Goal: Task Accomplishment & Management: Manage account settings

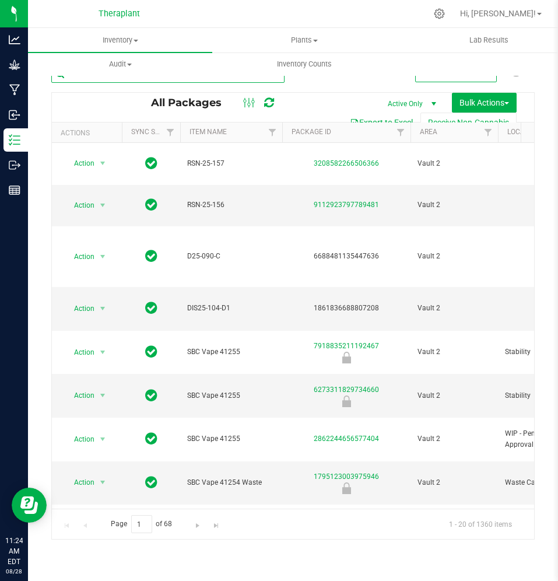
click at [146, 78] on input "text" at bounding box center [167, 73] width 233 height 17
paste input "Green G 7g 41092"
type input "Green G 7g 41092"
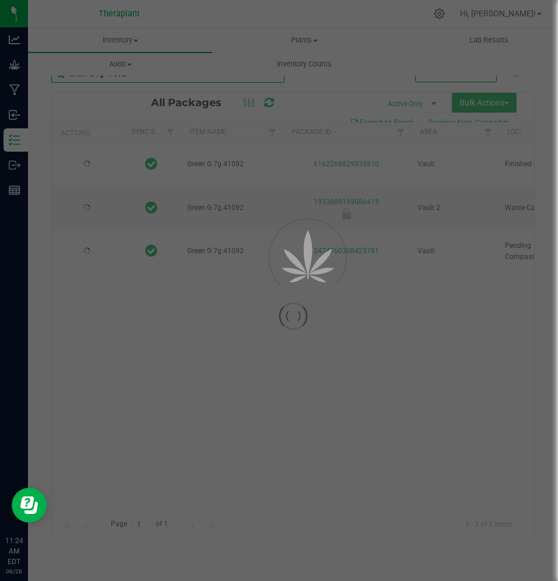
type input "2026-07-03"
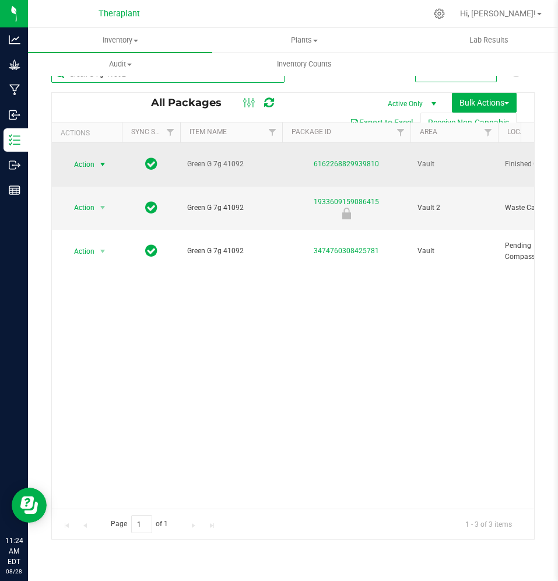
type input "Green G 7g 41092"
click at [90, 163] on span "Action" at bounding box center [79, 164] width 31 height 16
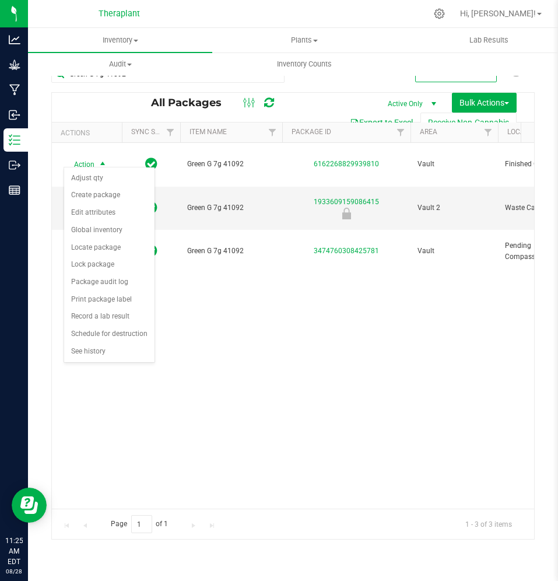
click at [346, 358] on div "Action Action Adjust qty Create package Edit attributes Global inventory Locate…" at bounding box center [293, 326] width 482 height 366
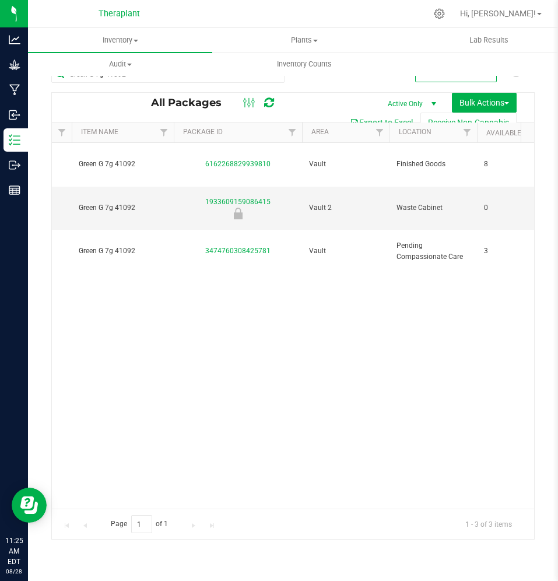
scroll to position [0, 108]
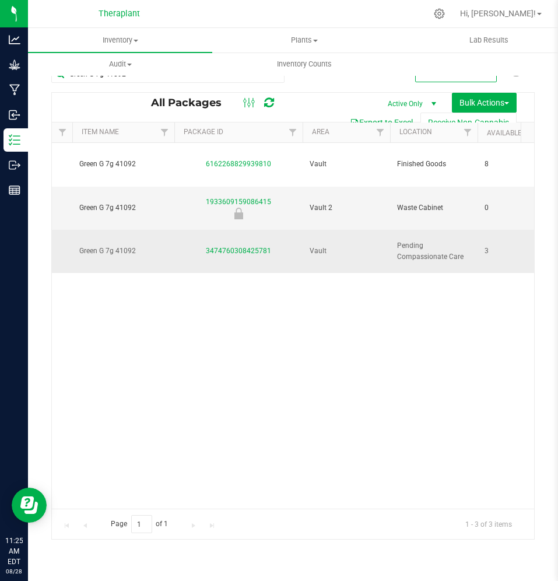
click at [166, 245] on span "Green G 7g 41092" at bounding box center [123, 250] width 88 height 11
click at [193, 245] on div "3474760308425781" at bounding box center [239, 250] width 132 height 11
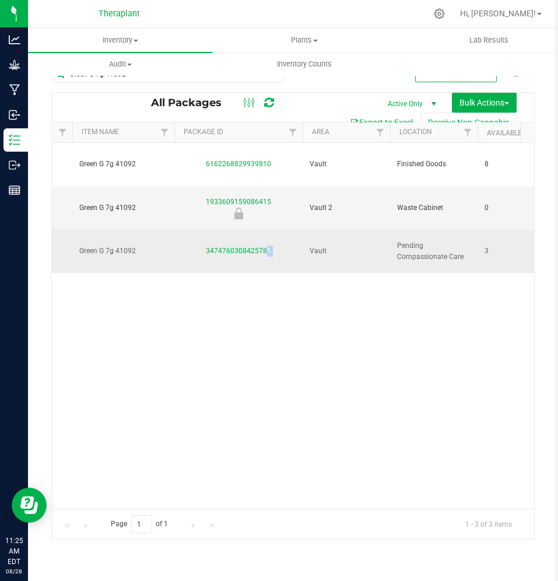
click at [193, 245] on div "3474760308425781" at bounding box center [239, 250] width 132 height 11
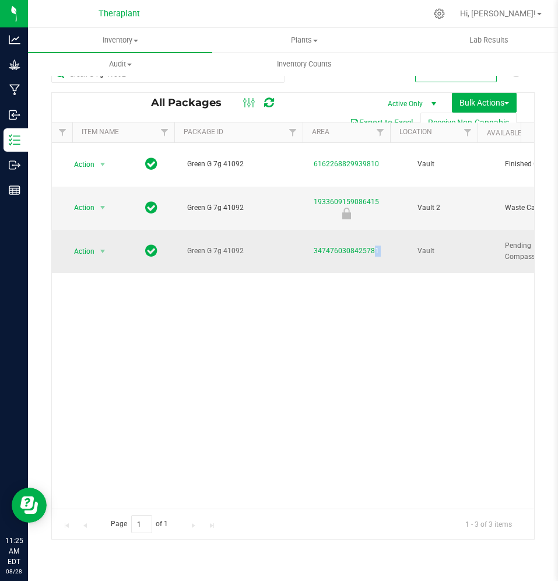
scroll to position [0, 0]
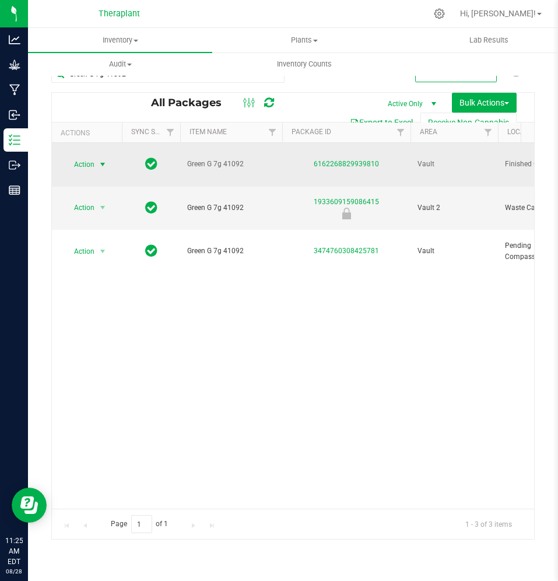
click at [86, 160] on span "Action" at bounding box center [79, 164] width 31 height 16
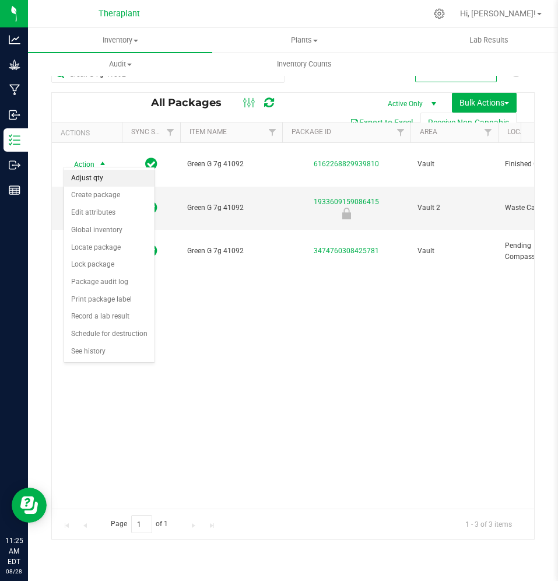
click at [86, 176] on li "Adjust qty" at bounding box center [109, 178] width 90 height 17
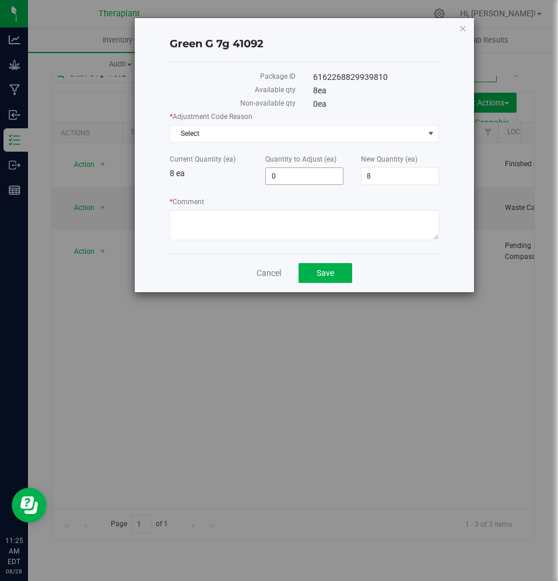
click at [304, 173] on span "0 0" at bounding box center [304, 175] width 78 height 17
click at [304, 173] on input "0" at bounding box center [304, 176] width 77 height 16
type input "2"
type input "10"
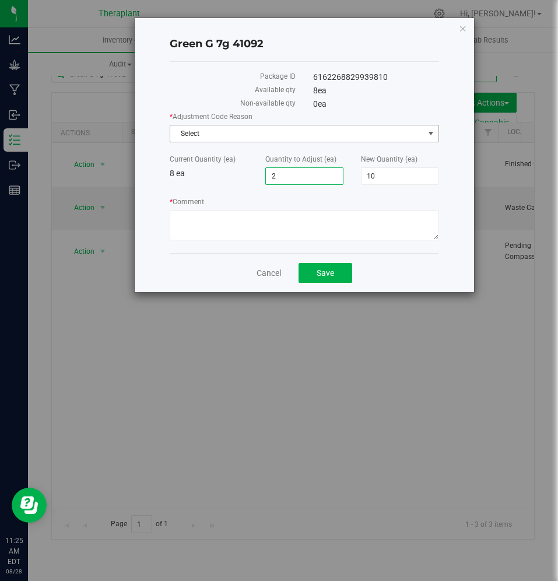
click at [285, 128] on span "Select" at bounding box center [296, 133] width 253 height 16
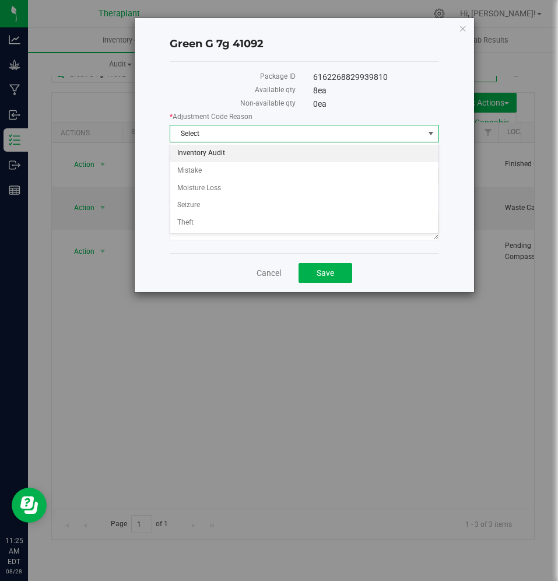
click at [220, 148] on li "Inventory Audit" at bounding box center [304, 153] width 268 height 17
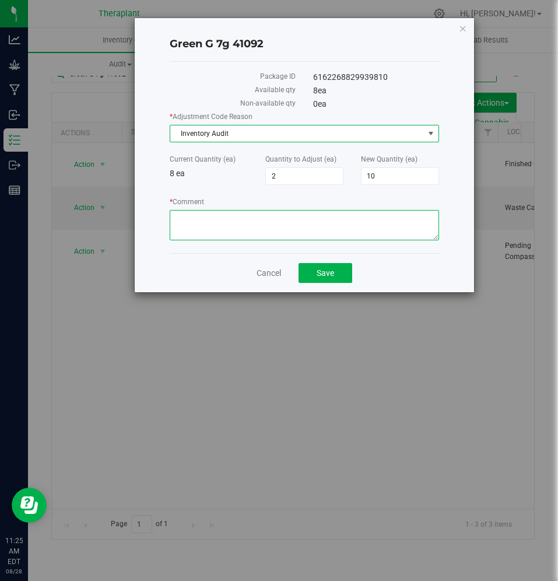
click at [193, 240] on textarea "* Comment" at bounding box center [304, 225] width 269 height 30
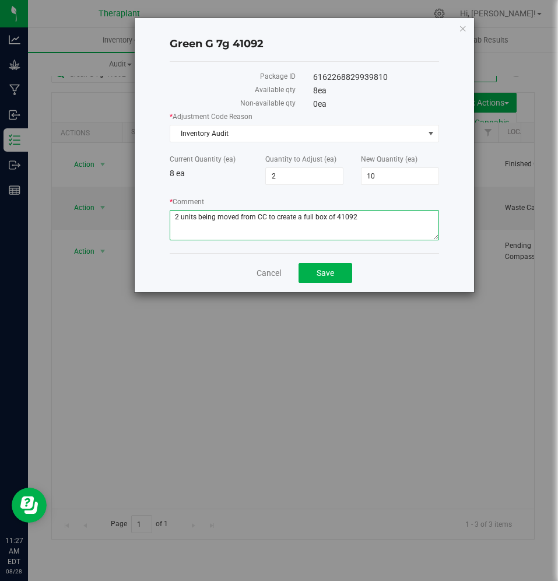
click at [370, 223] on textarea "* Comment" at bounding box center [304, 225] width 269 height 30
paste textarea "3474760308425781"
click at [361, 222] on textarea "* Comment" at bounding box center [304, 225] width 269 height 30
type textarea "2 units being moved from CC to create a full box of 41092 these 2 units are com…"
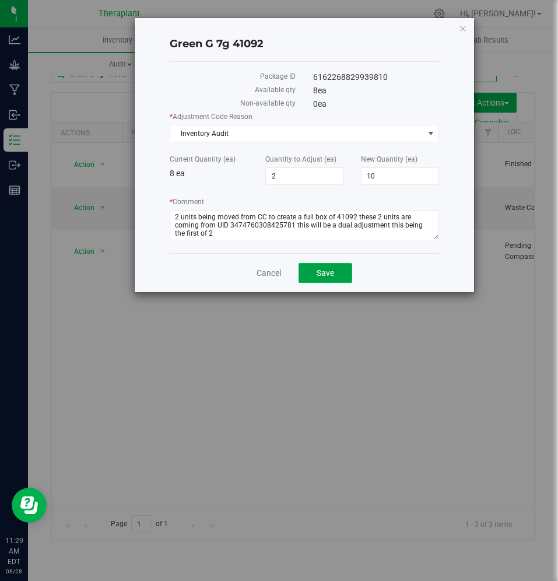
click at [328, 264] on button "Save" at bounding box center [326, 273] width 54 height 20
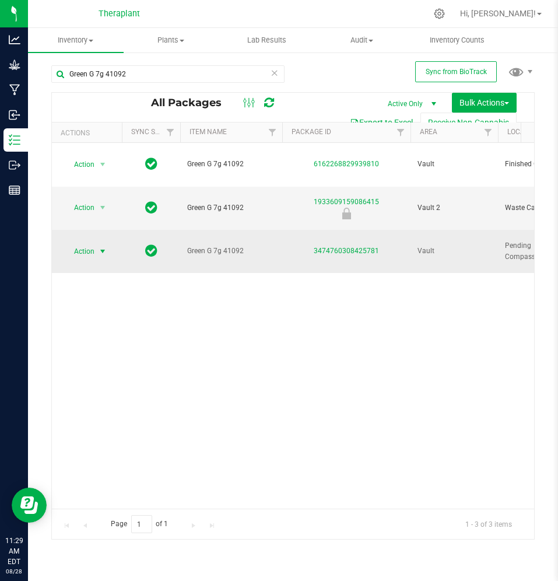
click at [65, 243] on span "Action" at bounding box center [79, 251] width 31 height 16
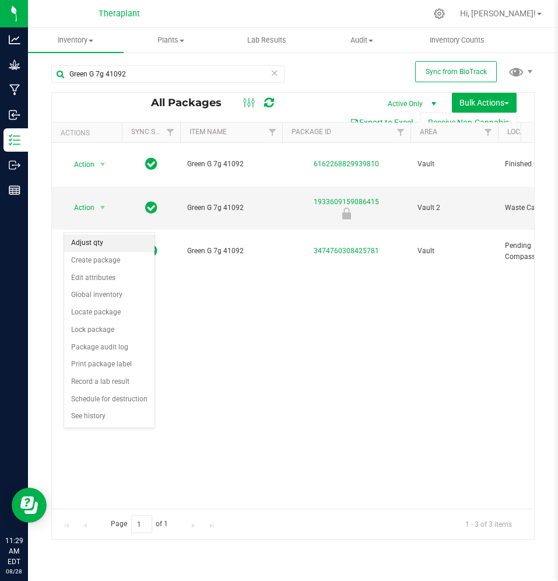
click at [86, 245] on li "Adjust qty" at bounding box center [109, 242] width 90 height 17
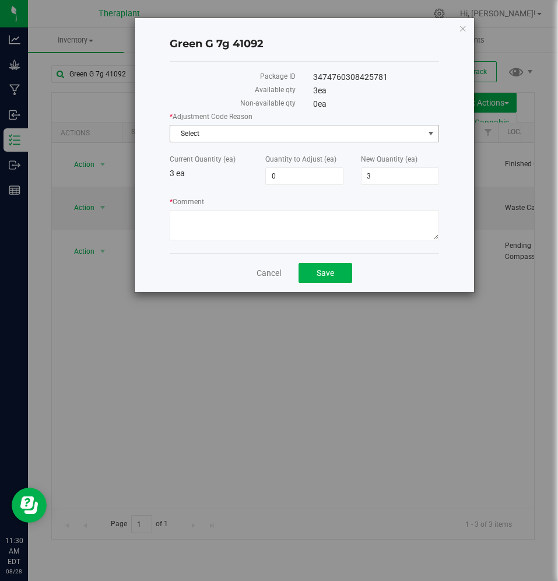
click at [265, 135] on span "Select" at bounding box center [296, 133] width 253 height 16
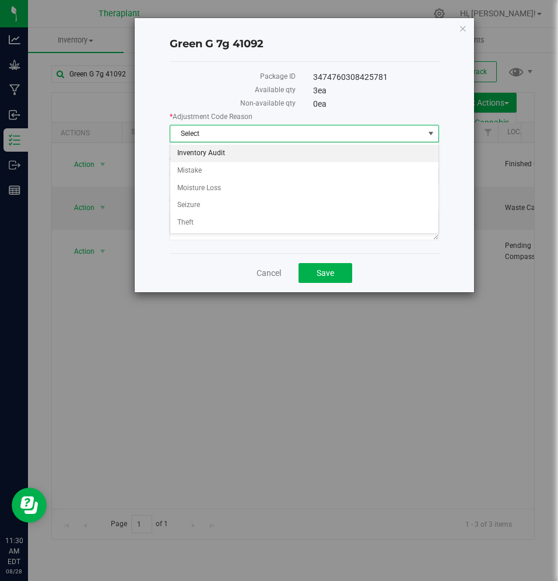
click at [252, 151] on li "Inventory Audit" at bounding box center [304, 153] width 268 height 17
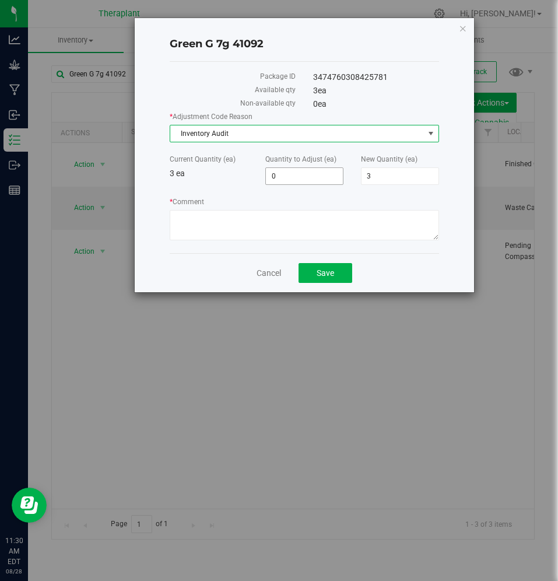
click at [307, 176] on span "0 0" at bounding box center [304, 175] width 78 height 17
click at [0, 0] on input "0" at bounding box center [0, 0] width 0 height 0
type input "-2"
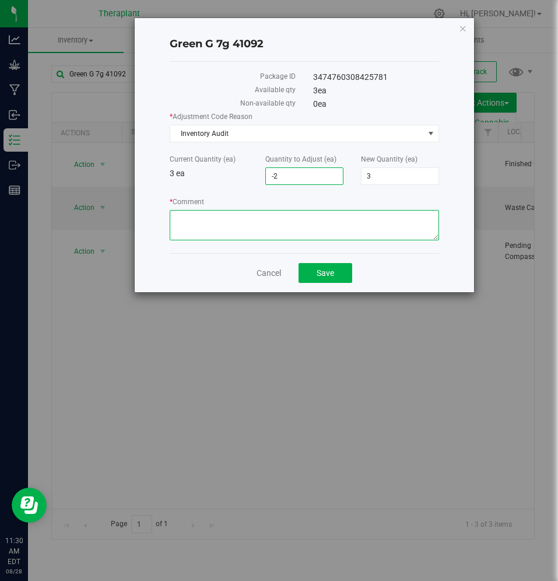
type input "-2"
type input "1"
click at [229, 225] on textarea "* Comment" at bounding box center [304, 225] width 269 height 30
type textarea "A"
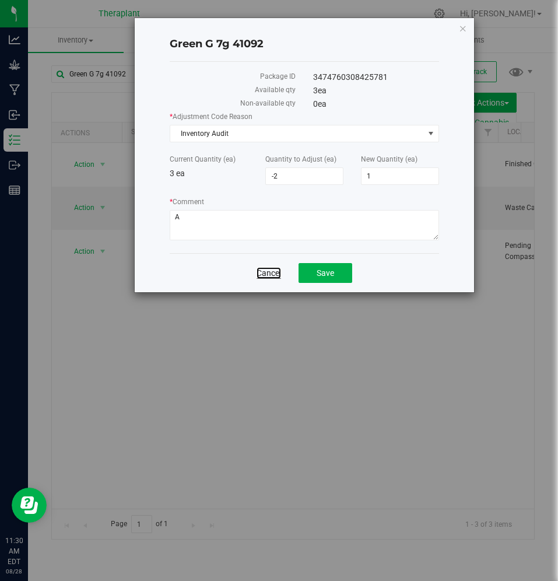
click at [273, 273] on link "Cancel" at bounding box center [269, 273] width 24 height 12
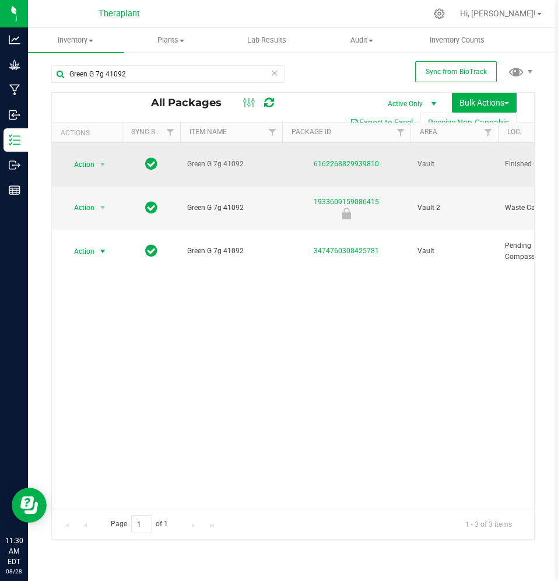
click at [291, 160] on div "6162268829939810" at bounding box center [346, 164] width 132 height 11
click at [291, 163] on div "6162268829939810" at bounding box center [346, 164] width 132 height 11
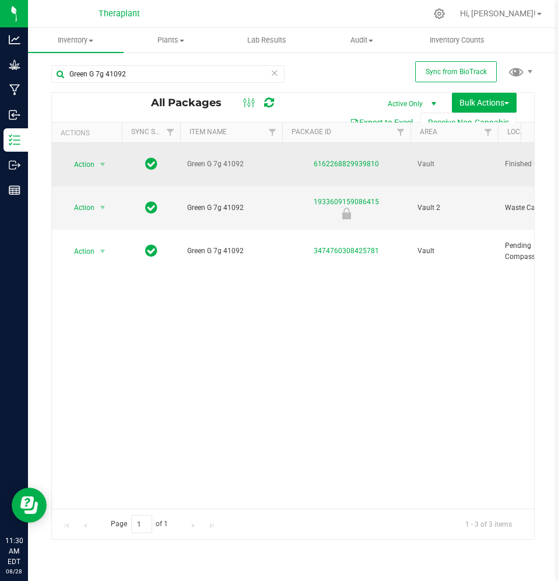
copy link "6162268829939810"
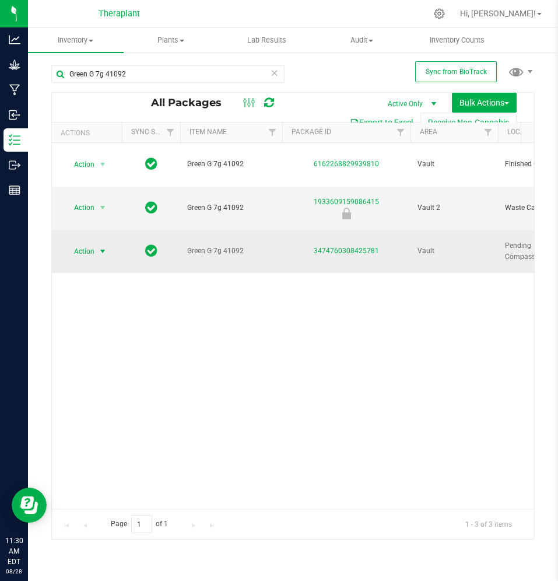
click at [85, 243] on span "Action" at bounding box center [79, 251] width 31 height 16
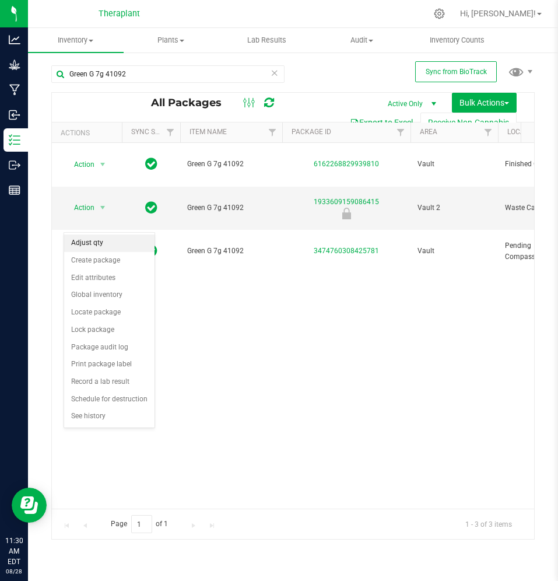
click at [92, 243] on li "Adjust qty" at bounding box center [109, 242] width 90 height 17
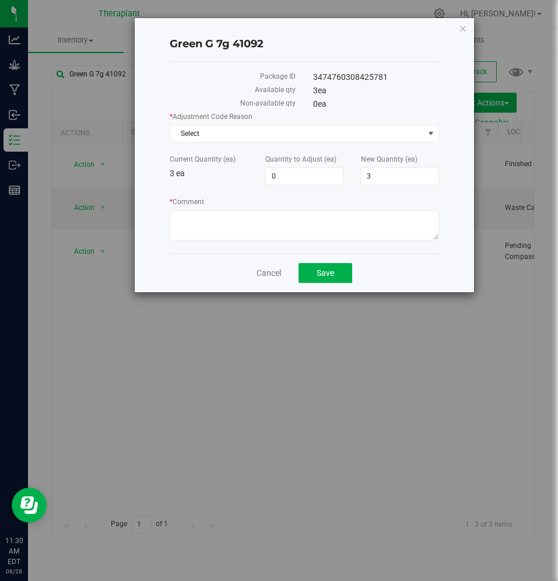
click at [267, 145] on div "* Adjustment Code Reason Select Select Inventory Audit Mistake Moisture Loss Se…" at bounding box center [304, 177] width 269 height 132
click at [266, 143] on div "* Adjustment Code Reason Select Select Inventory Audit Mistake Moisture Loss Se…" at bounding box center [304, 177] width 269 height 132
click at [266, 138] on span "Select" at bounding box center [296, 133] width 253 height 16
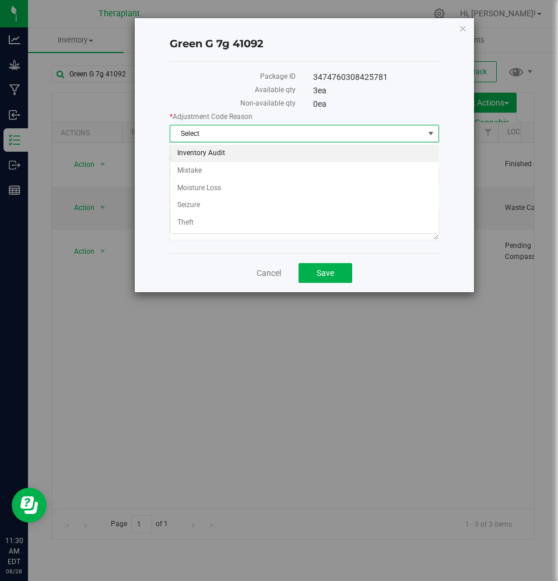
drag, startPoint x: 266, startPoint y: 138, endPoint x: 269, endPoint y: 156, distance: 18.9
click at [269, 156] on body "Green G 7g 41092 Package ID 3474760308425781 Available qty 3 ea Non-available q…" at bounding box center [279, 290] width 558 height 581
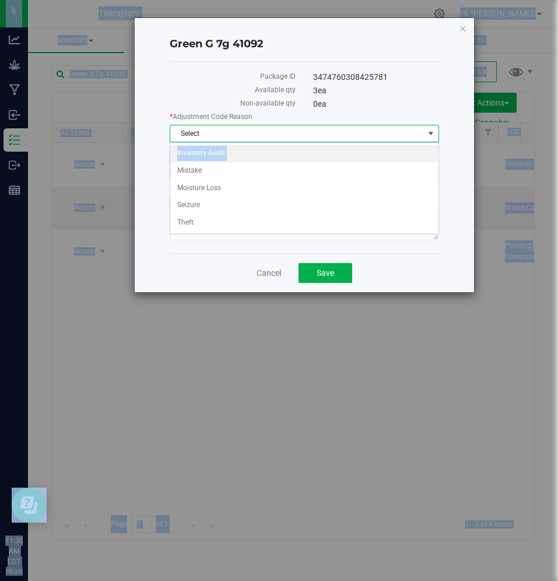
click at [262, 149] on li "Inventory Audit" at bounding box center [304, 153] width 268 height 17
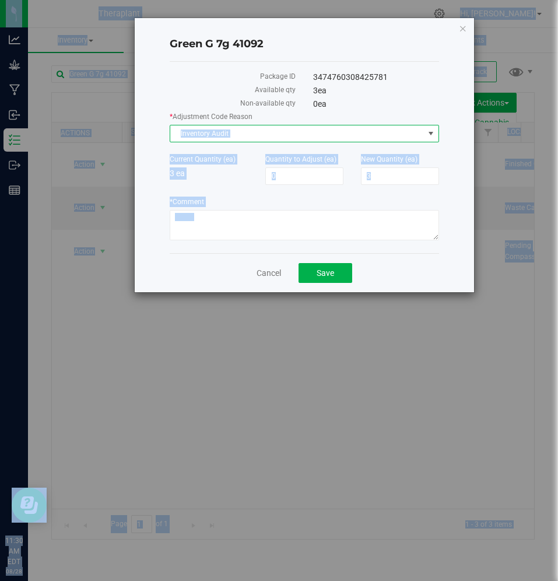
click at [308, 157] on label "Quantity to Adjust (ea)" at bounding box center [304, 159] width 78 height 10
click at [0, 0] on input "0" at bounding box center [0, 0] width 0 height 0
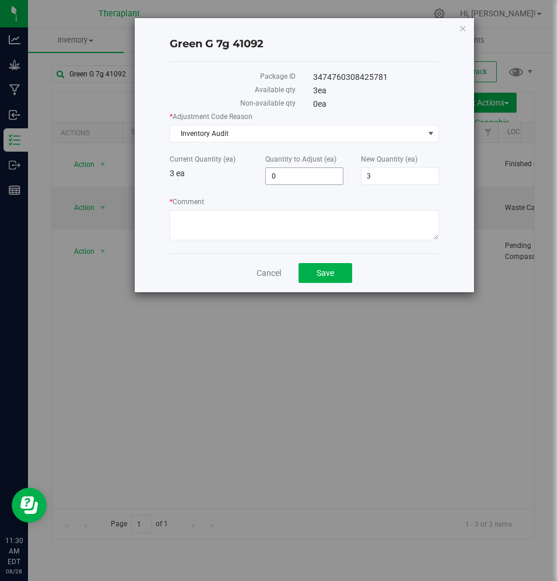
click at [301, 172] on span "0 0" at bounding box center [304, 175] width 78 height 17
click at [301, 172] on input "0" at bounding box center [304, 176] width 77 height 16
type input "-2"
type input "1"
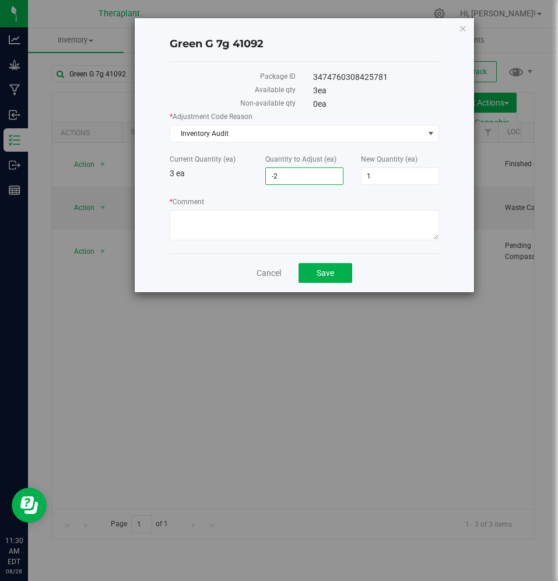
click at [244, 198] on label "* Comment" at bounding box center [304, 202] width 269 height 10
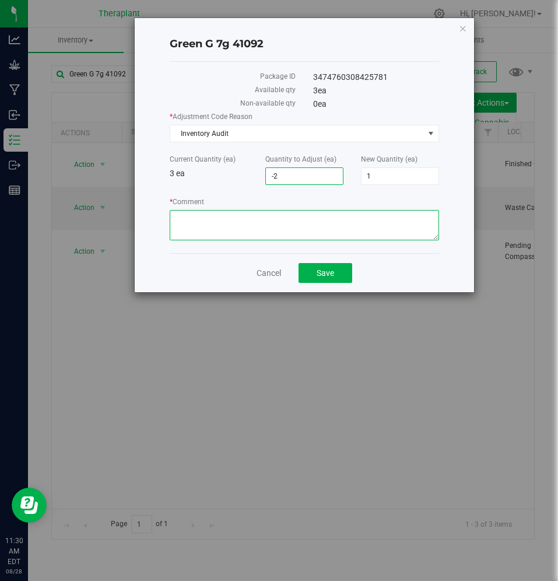
click at [244, 210] on textarea "* Comment" at bounding box center [304, 225] width 269 height 30
click at [244, 236] on textarea "* Comment" at bounding box center [304, 225] width 269 height 30
click at [256, 216] on textarea "* Comment" at bounding box center [304, 225] width 269 height 30
paste textarea "6162268829939810"
click at [236, 220] on textarea "* Comment" at bounding box center [304, 225] width 269 height 30
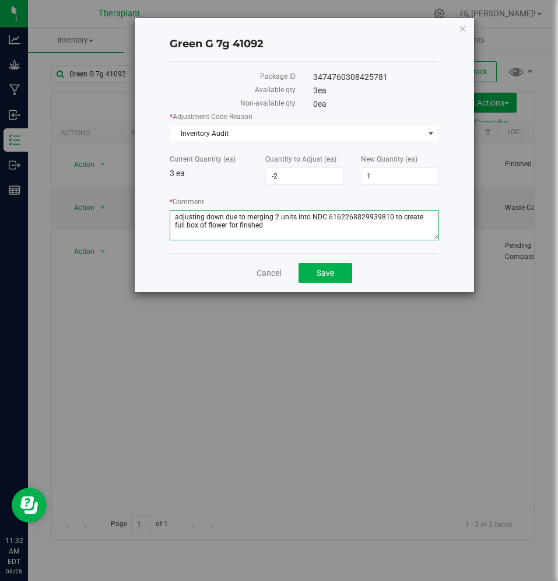
drag, startPoint x: 236, startPoint y: 220, endPoint x: 226, endPoint y: 234, distance: 16.3
click at [226, 234] on textarea "* Comment" at bounding box center [304, 225] width 269 height 30
click at [239, 229] on textarea "* Comment" at bounding box center [304, 225] width 269 height 30
type textarea "adjusting down due to merging 2 units into NDC 6162268829939810 to create full …"
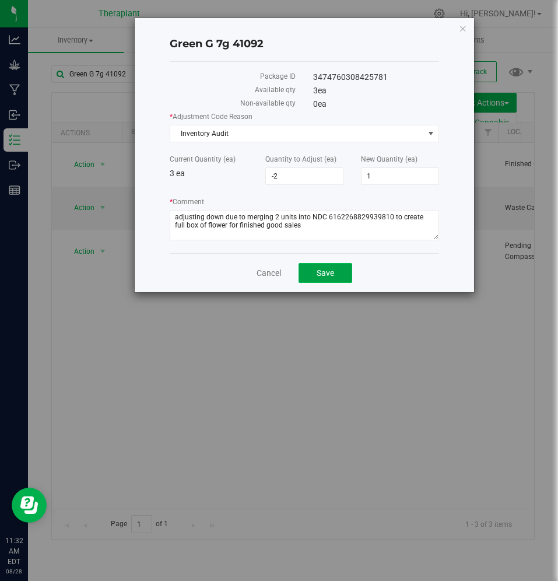
click at [337, 276] on button "Save" at bounding box center [326, 273] width 54 height 20
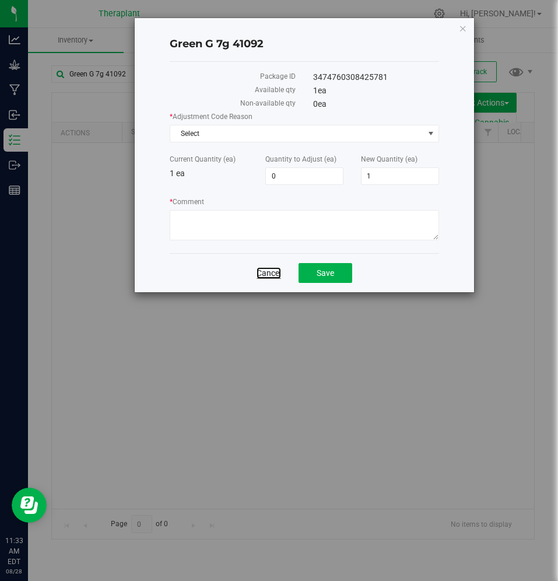
click at [270, 273] on link "Cancel" at bounding box center [269, 273] width 24 height 12
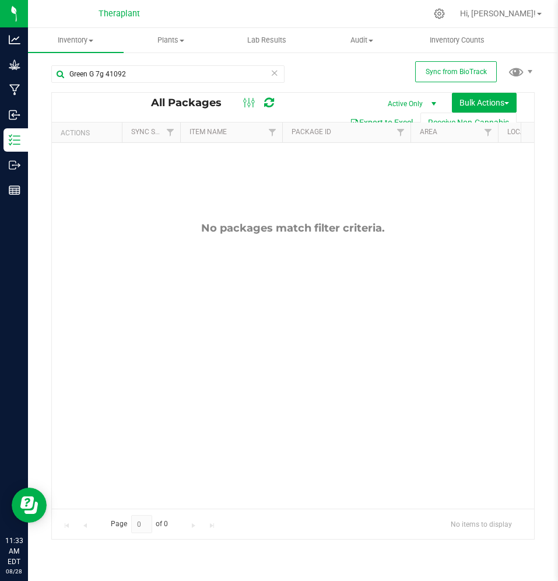
click at [273, 73] on icon at bounding box center [275, 72] width 8 height 14
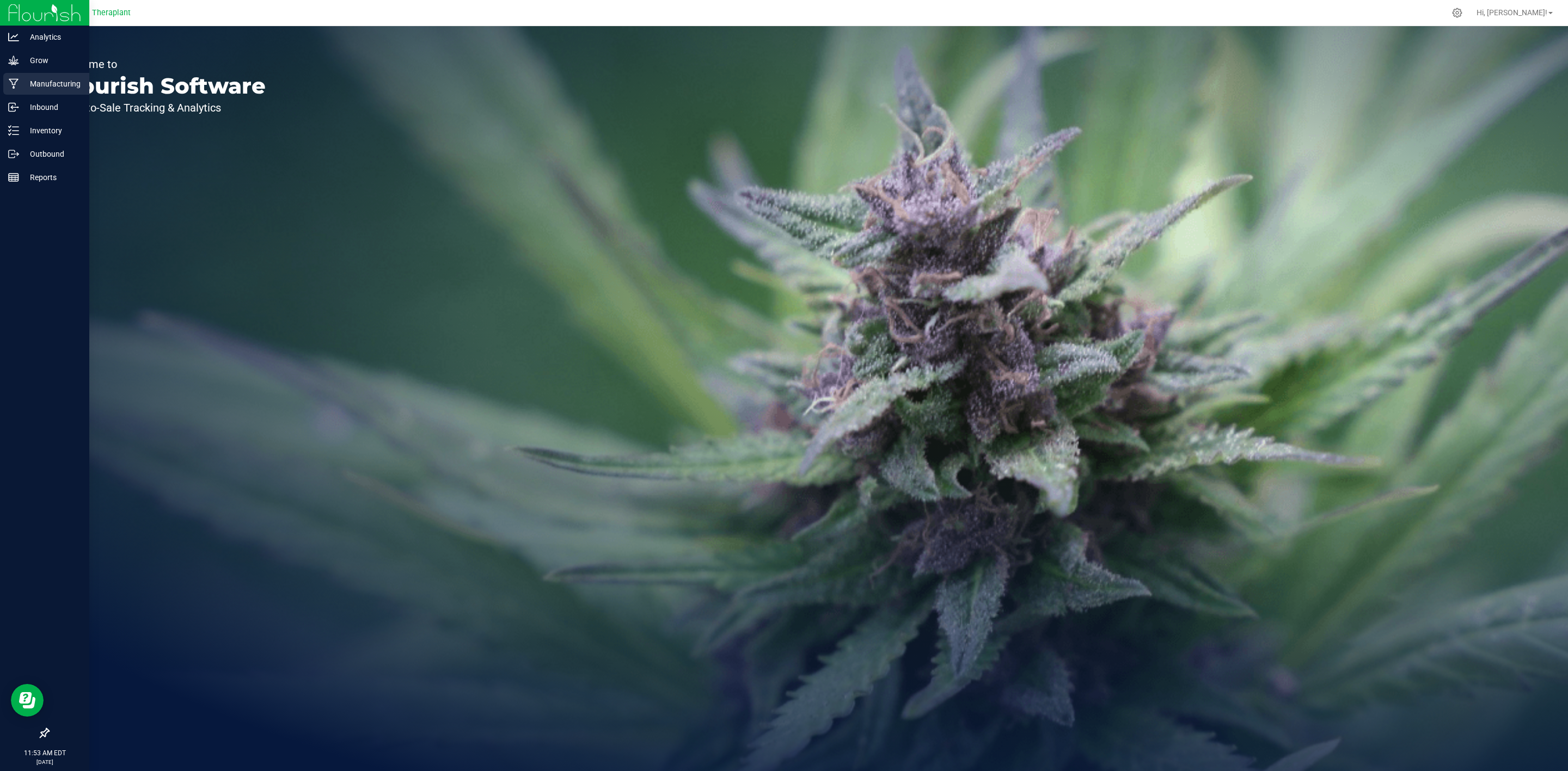
click at [10, 85] on icon at bounding box center [13, 84] width 10 height 11
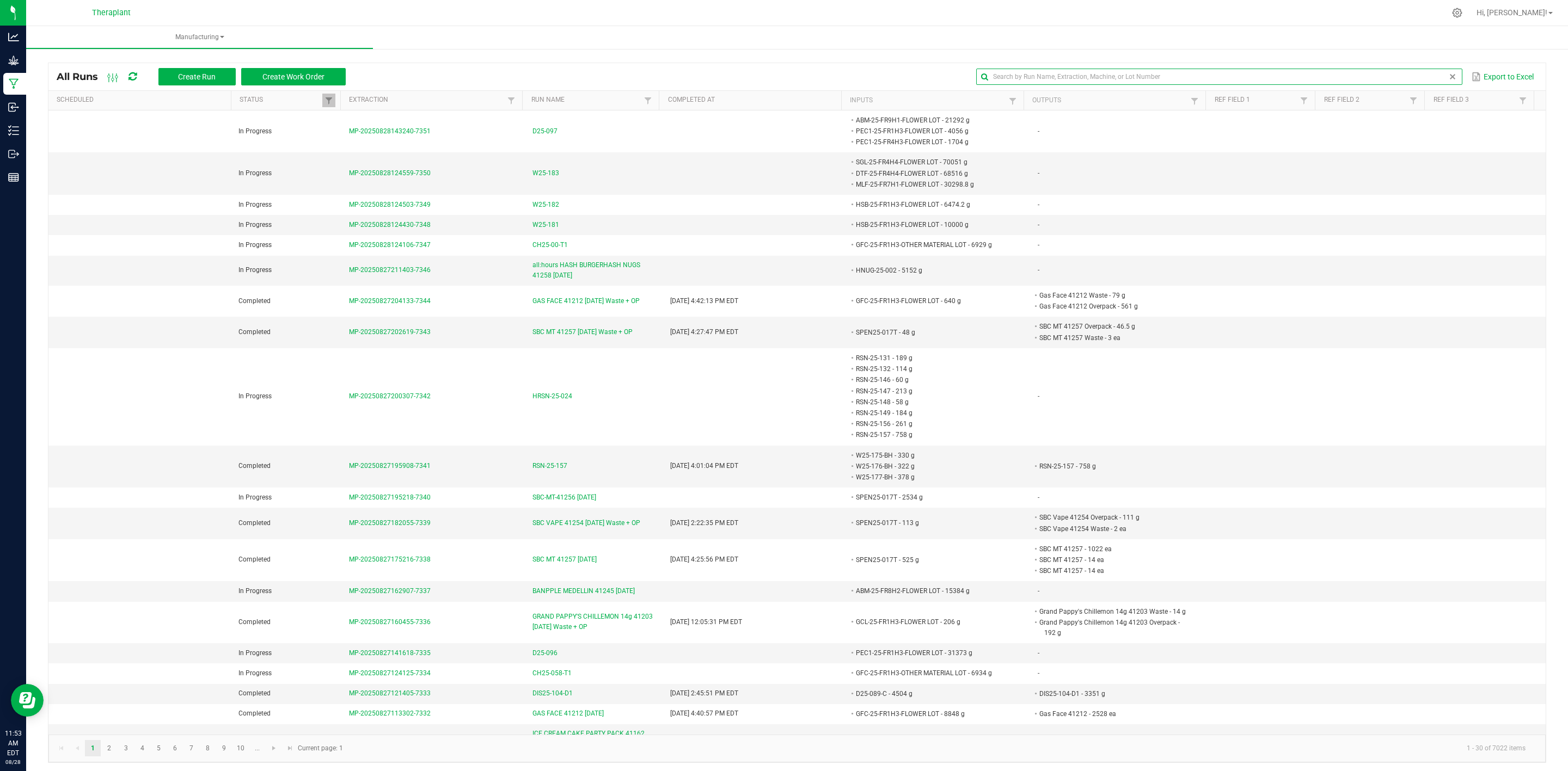
click at [1417, 74] on input "text" at bounding box center [1220, 76] width 487 height 16
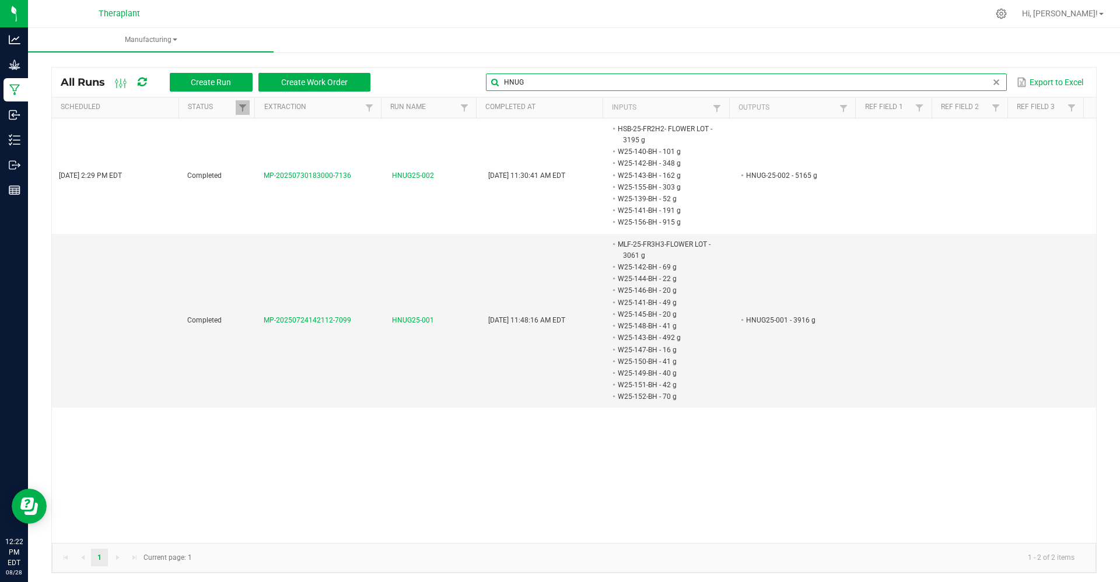
type input "HNUG"
